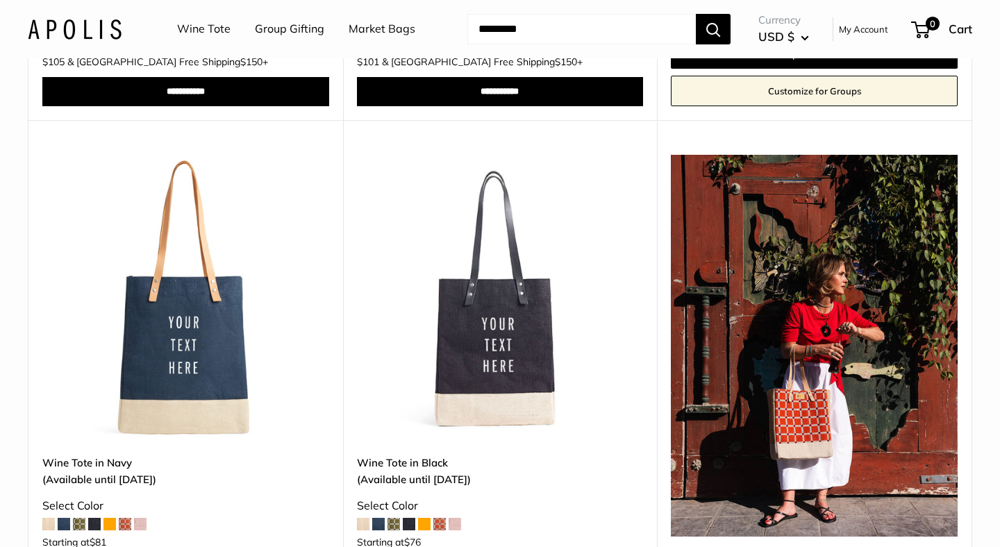
scroll to position [1753, 0]
